Goal: Navigation & Orientation: Find specific page/section

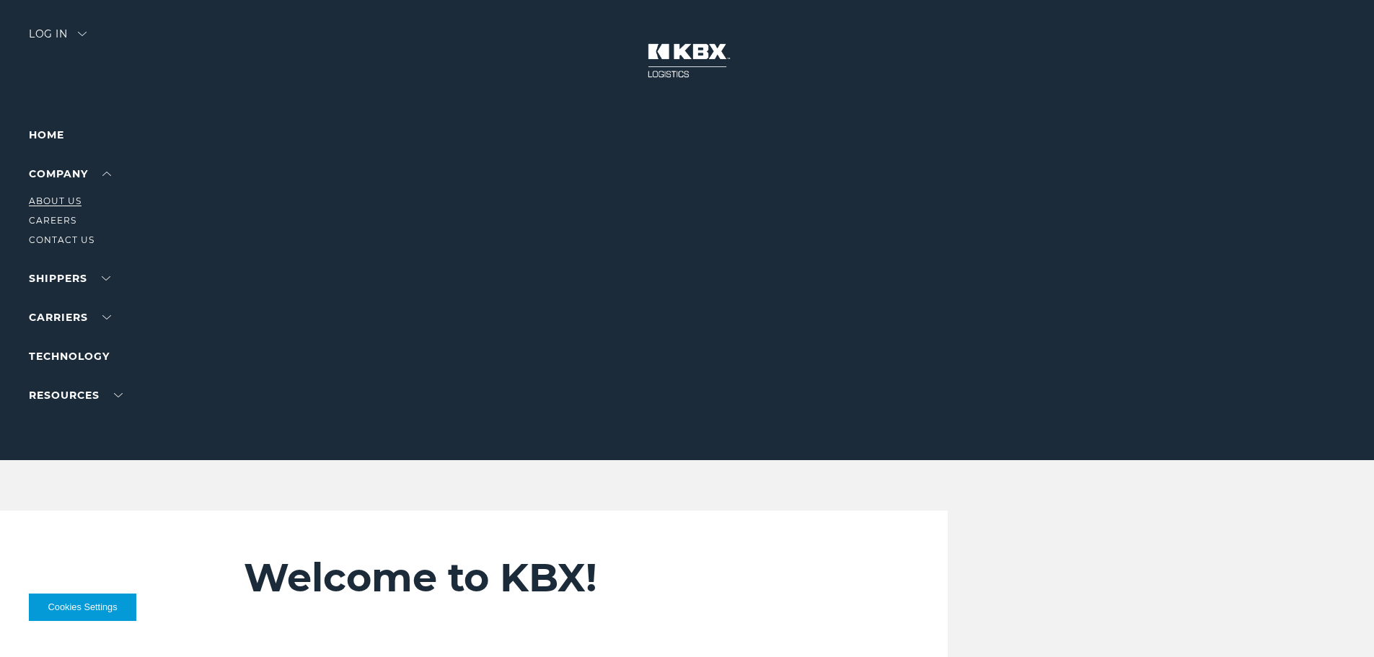
click at [71, 201] on link "About Us" at bounding box center [55, 201] width 53 height 11
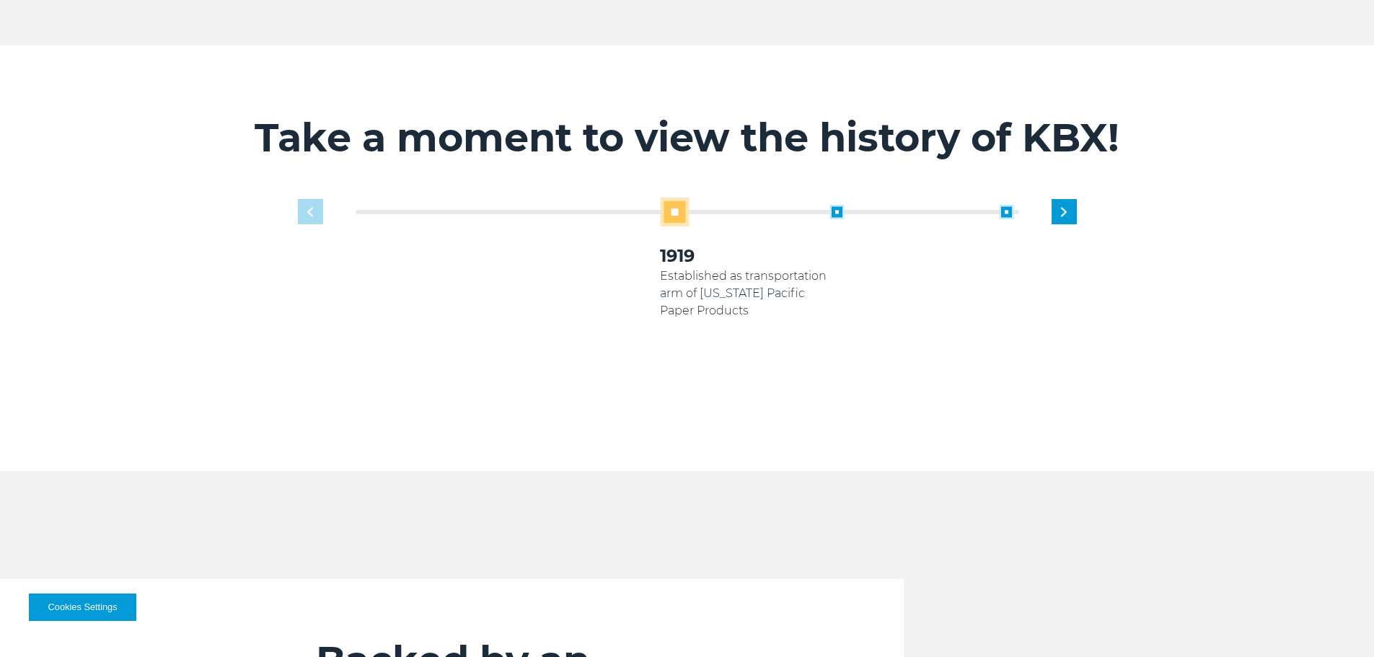
scroll to position [1443, 0]
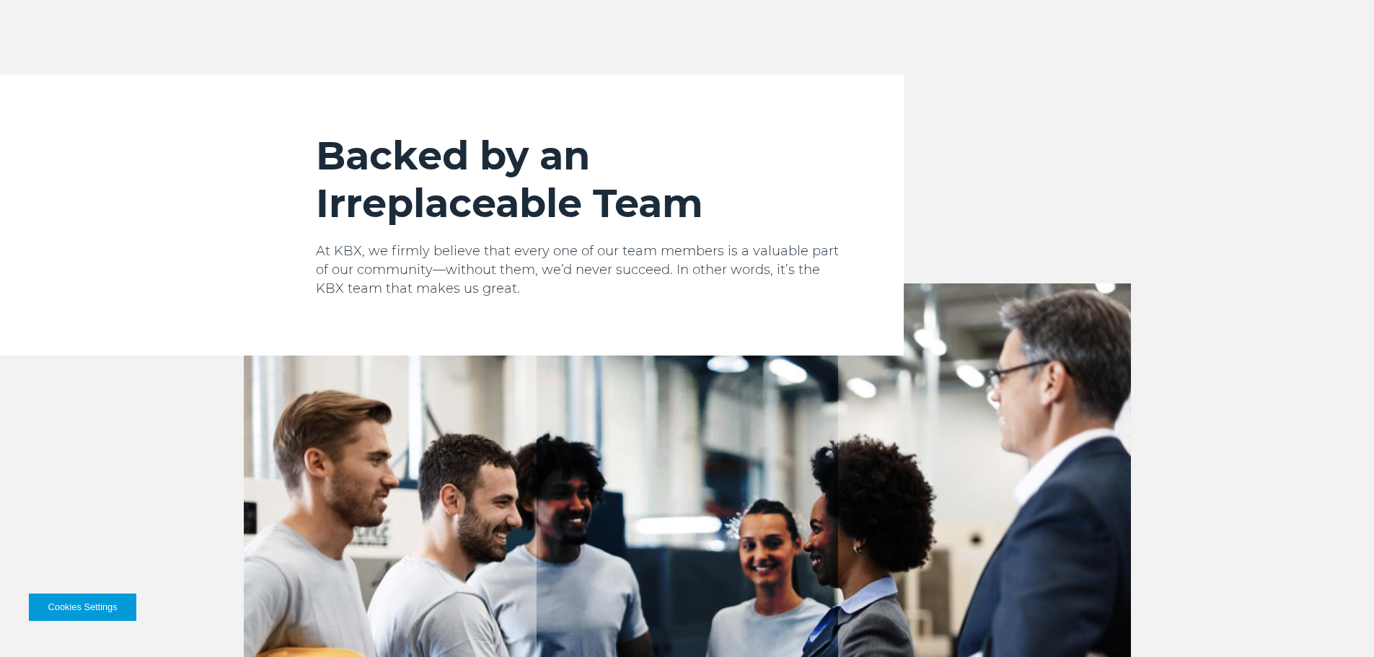
click at [447, 190] on h2 "Backed by an Irreplaceable Team" at bounding box center [581, 179] width 530 height 95
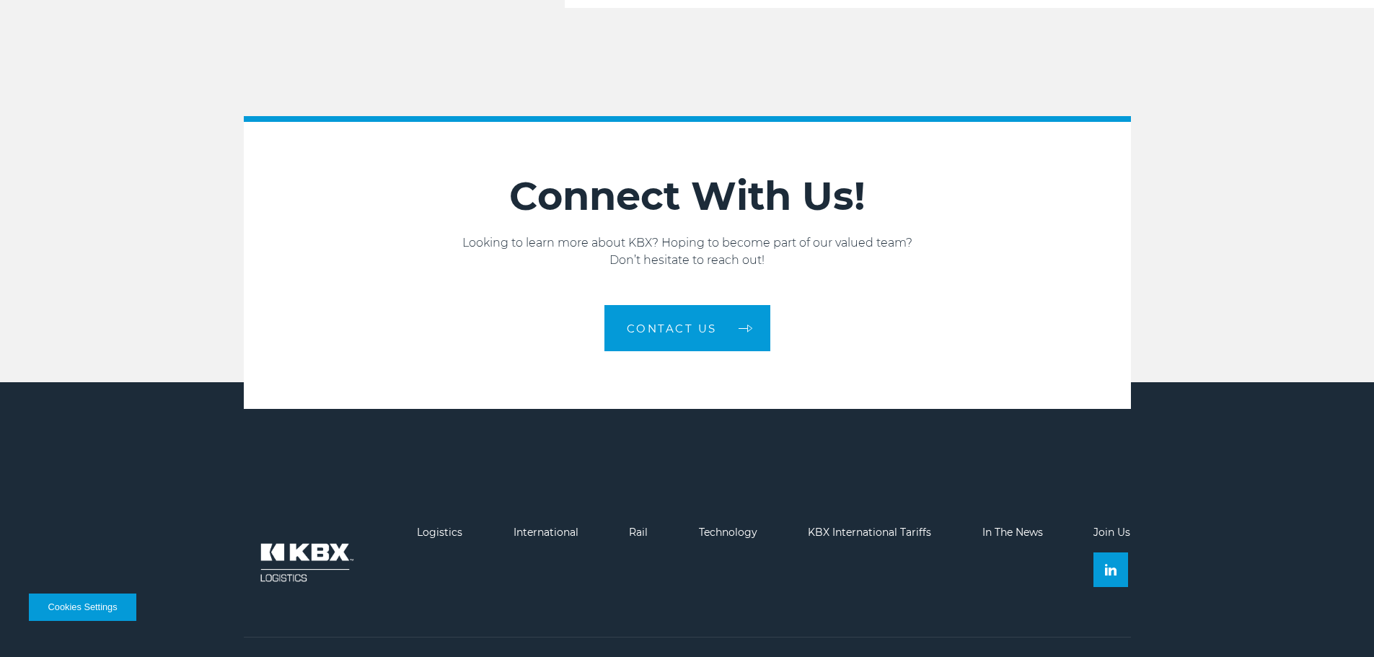
scroll to position [2443, 0]
